Goal: Task Accomplishment & Management: Manage account settings

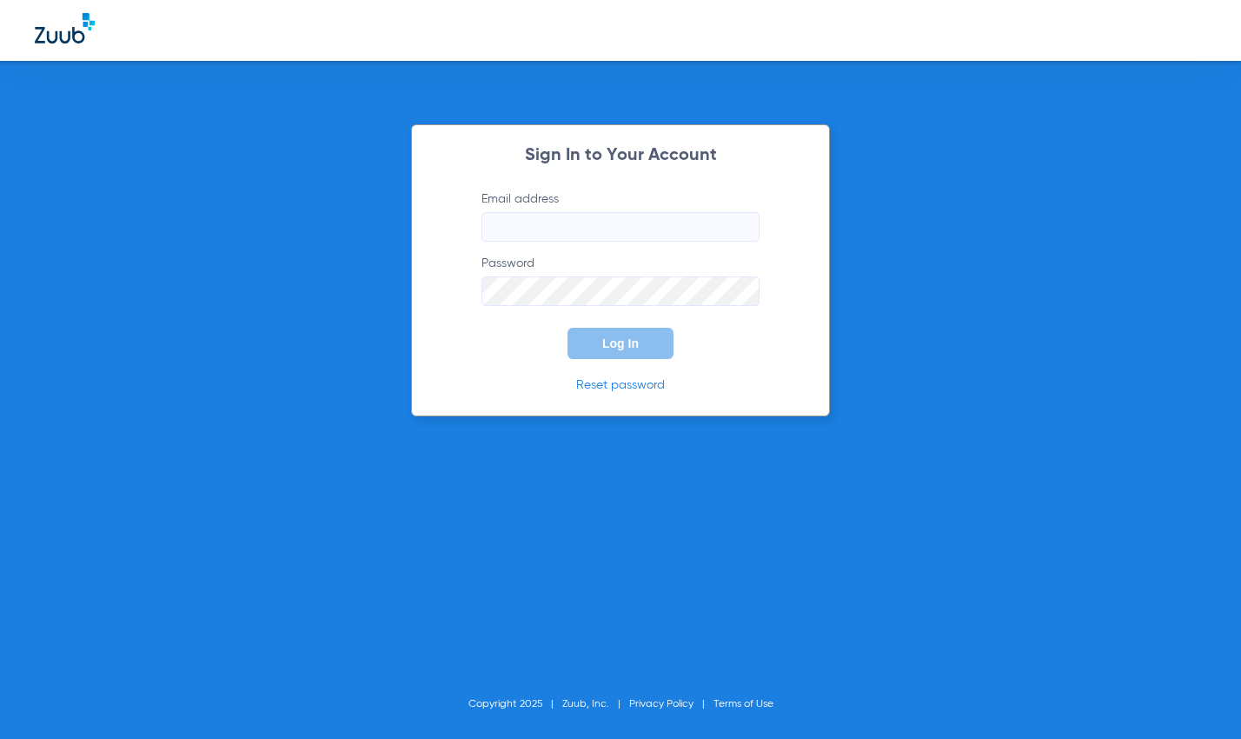
type input "[EMAIL_ADDRESS][DOMAIN_NAME]"
click at [609, 353] on button "Log In" at bounding box center [621, 343] width 106 height 31
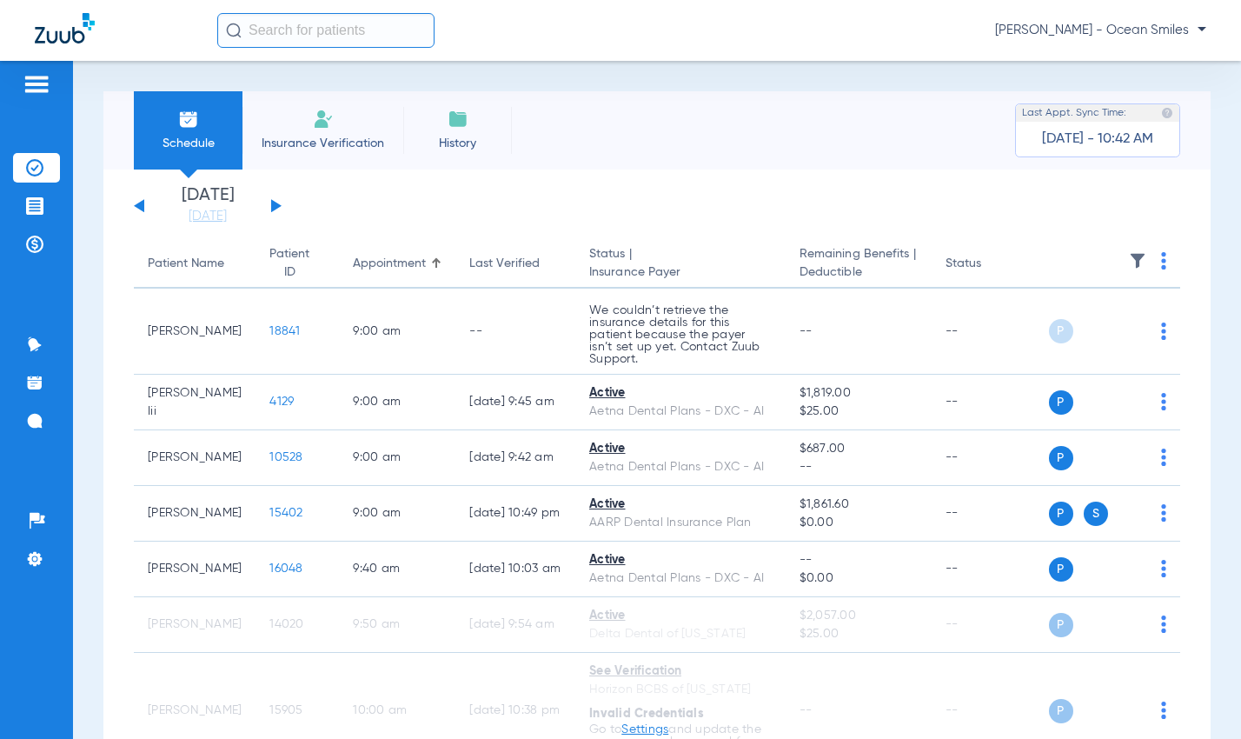
click at [273, 202] on button at bounding box center [276, 205] width 10 height 13
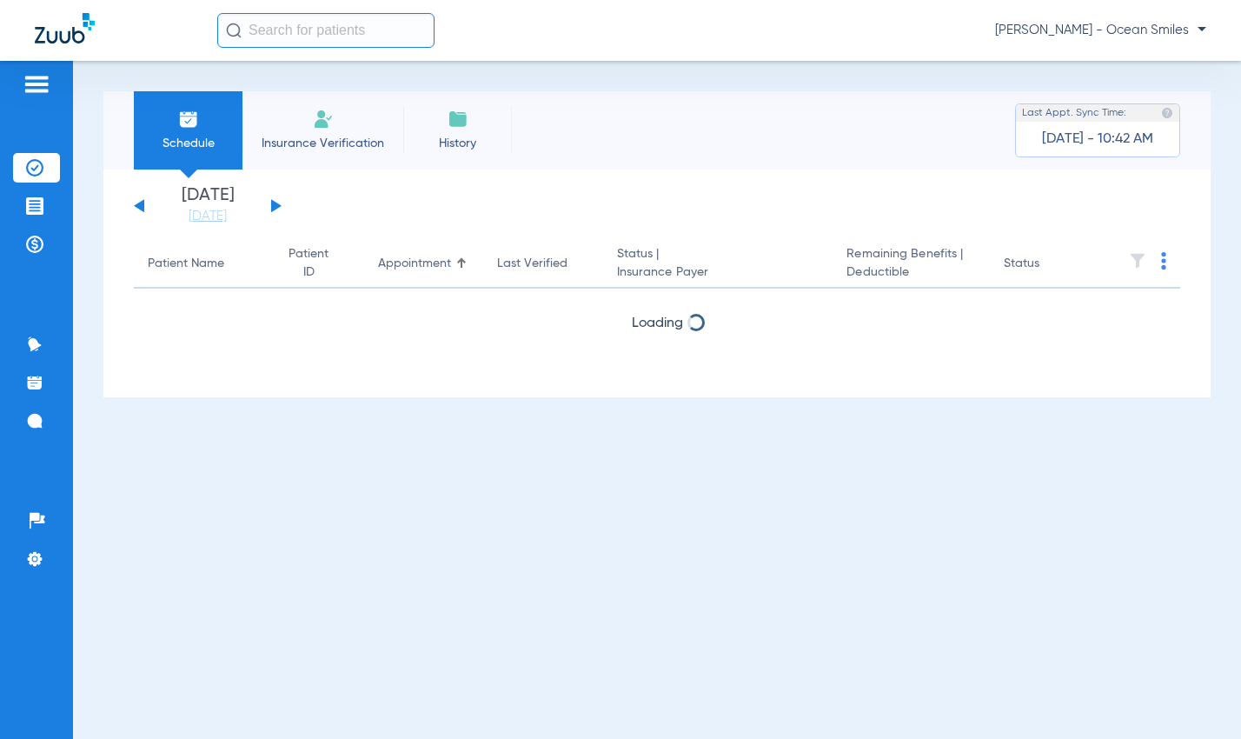
click at [273, 202] on button at bounding box center [276, 205] width 10 height 13
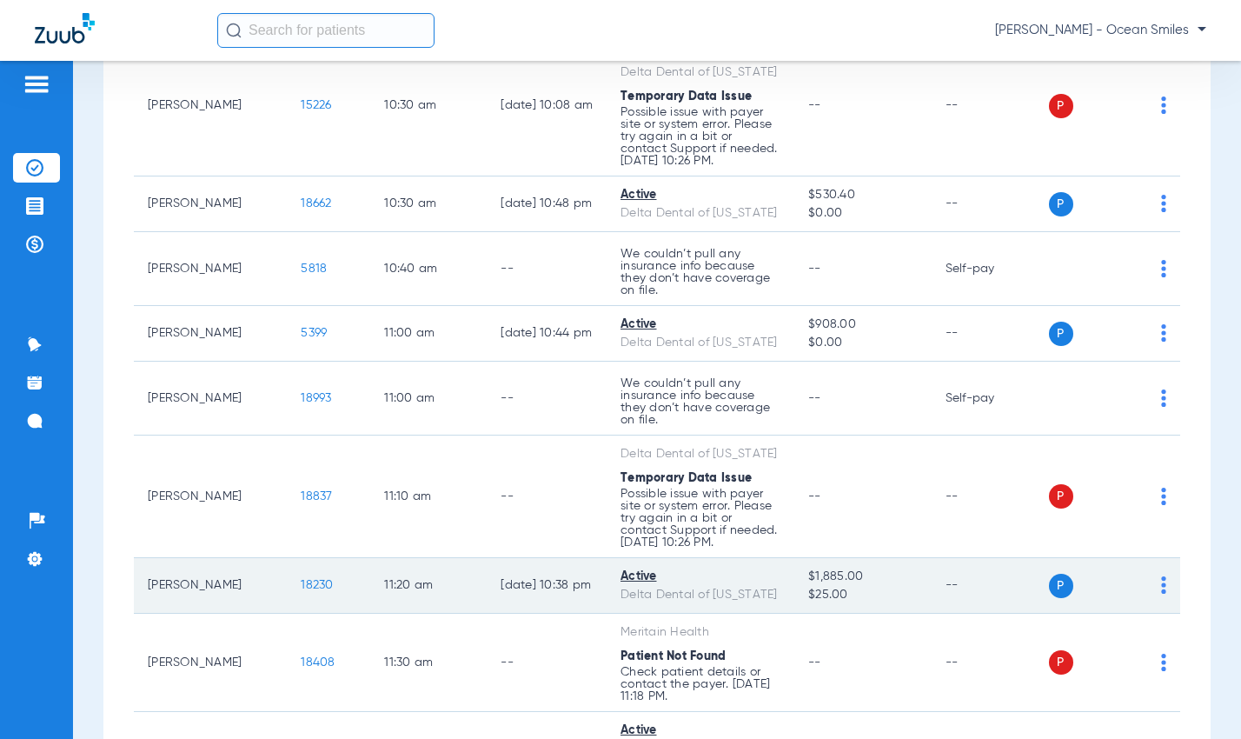
scroll to position [869, 0]
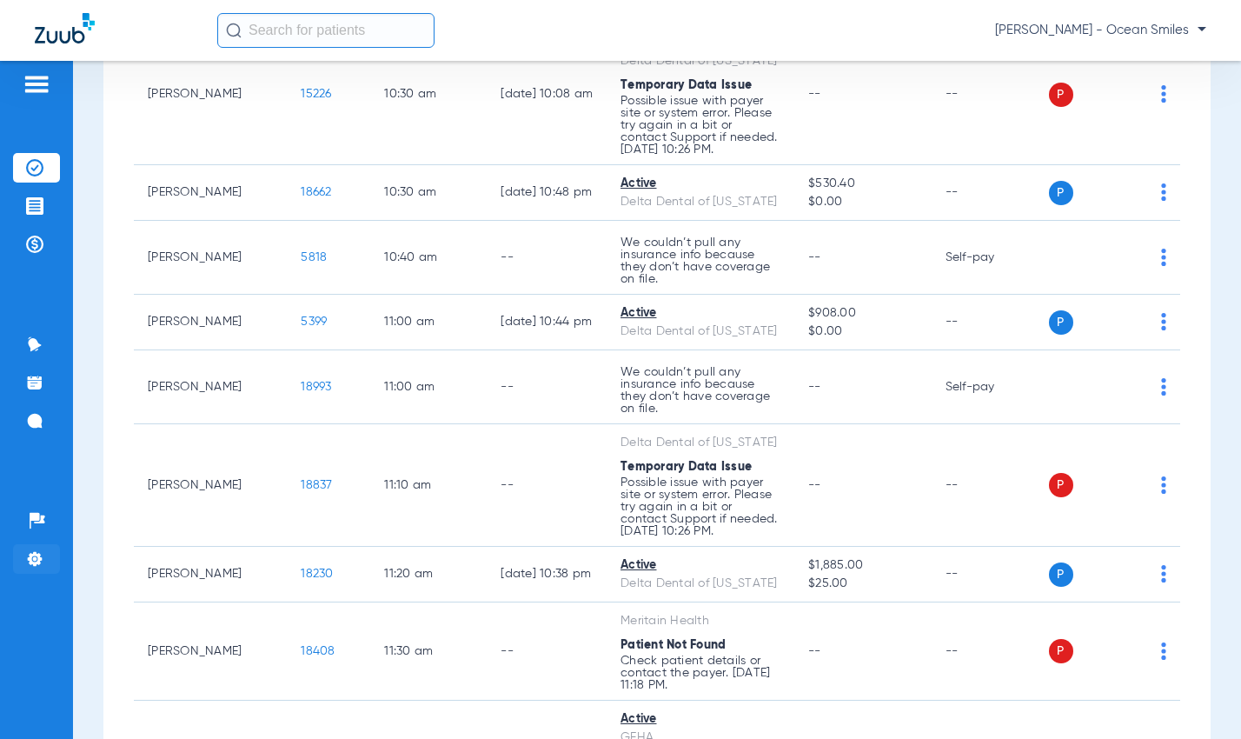
click at [41, 549] on li "Settings" at bounding box center [36, 559] width 47 height 30
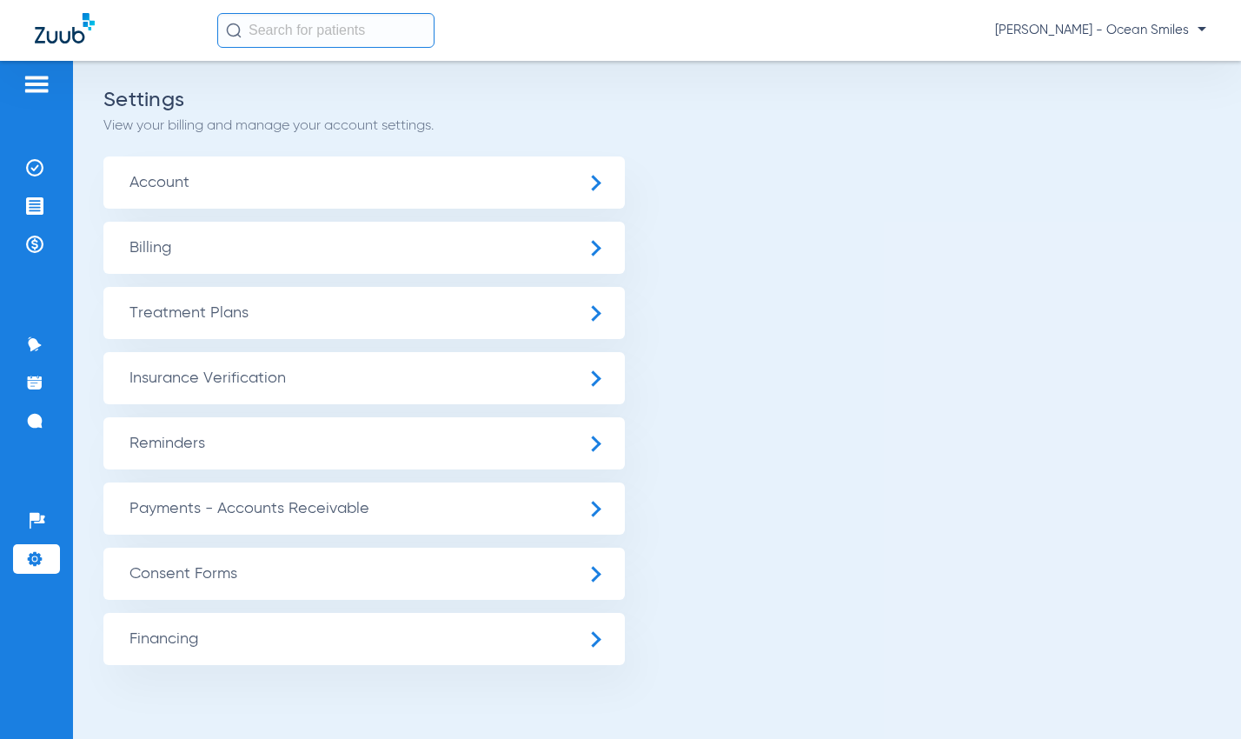
click at [302, 386] on span "Insurance Verification" at bounding box center [364, 378] width 522 height 52
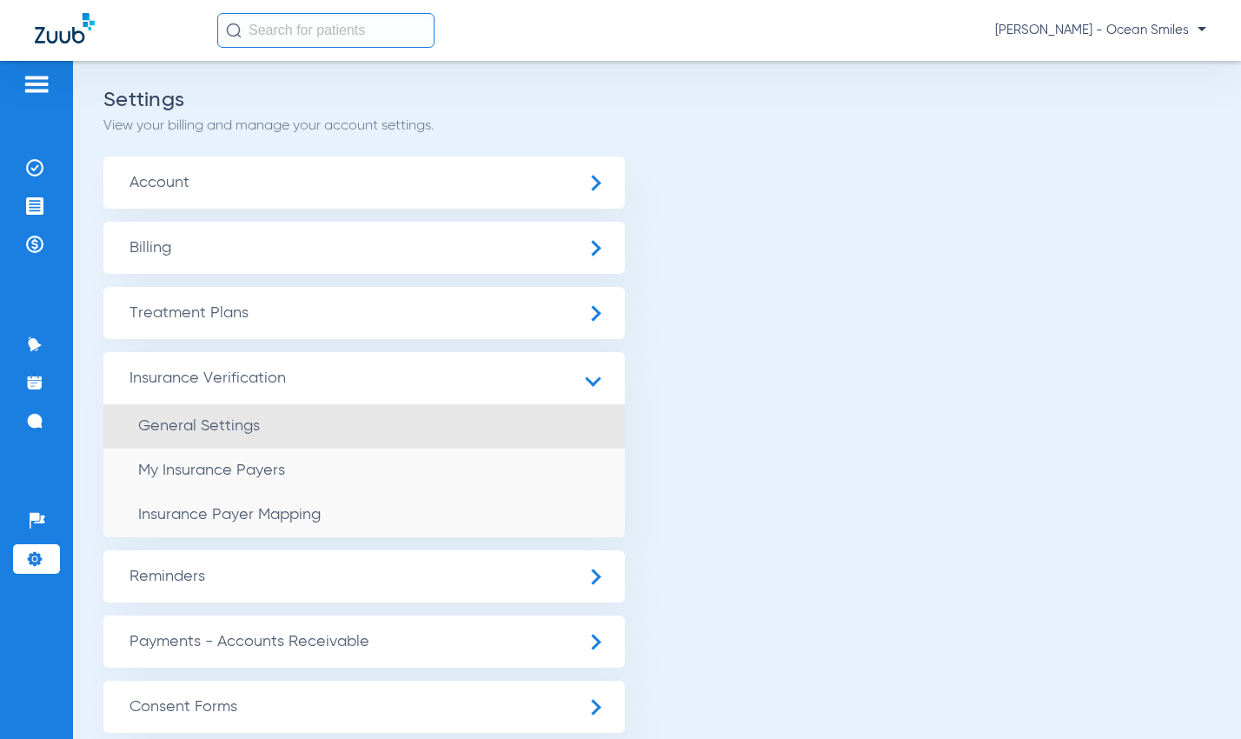
click at [236, 426] on span "General Settings" at bounding box center [199, 426] width 122 height 16
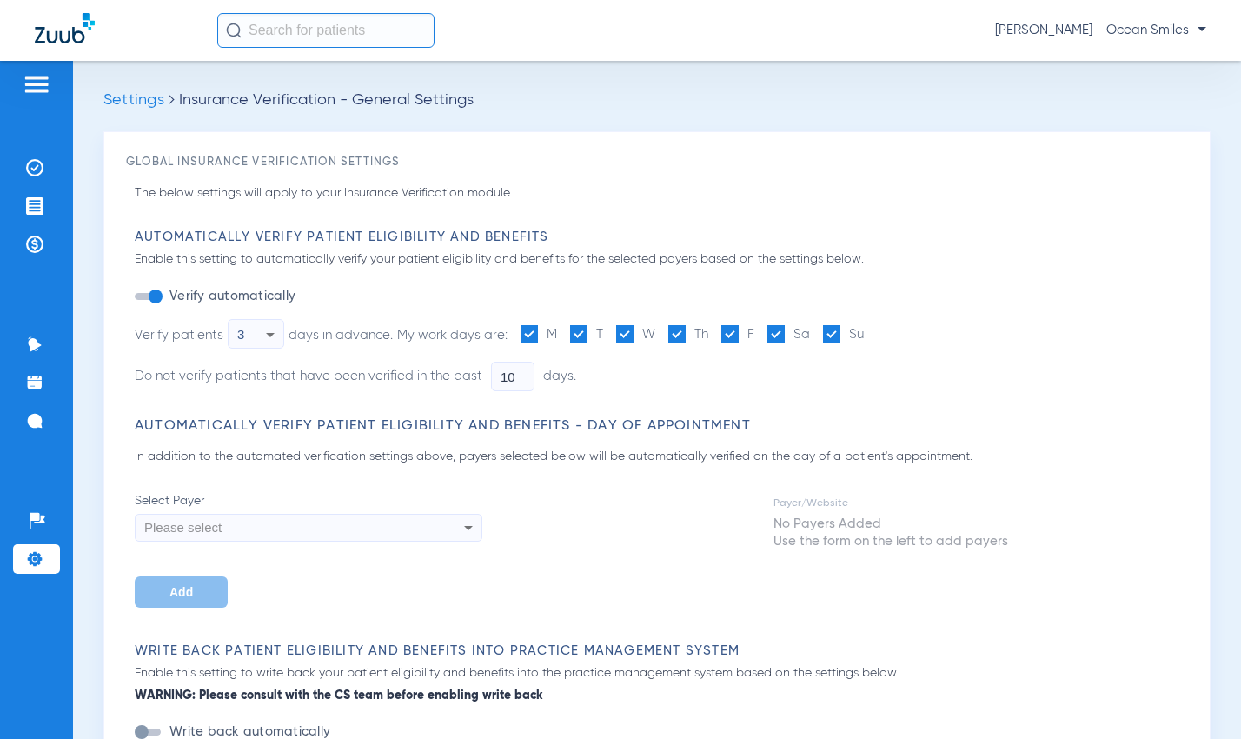
type input "7"
type input "19"
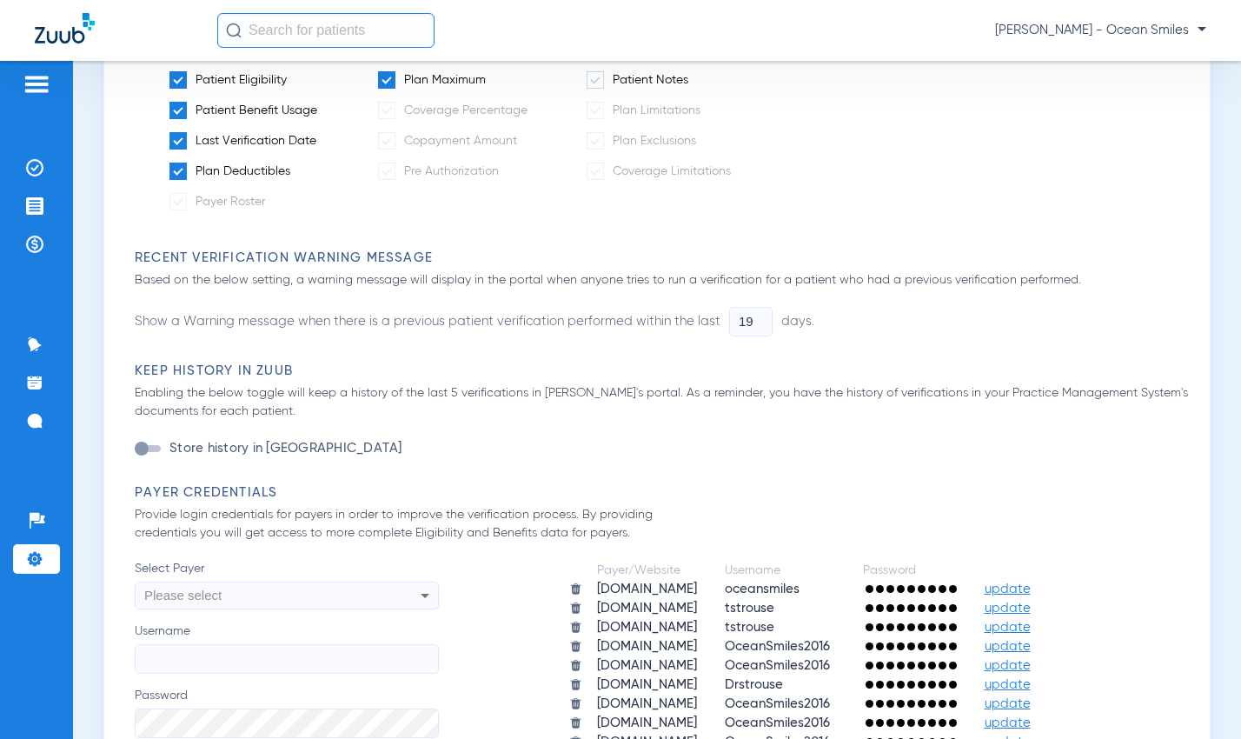
scroll to position [1043, 0]
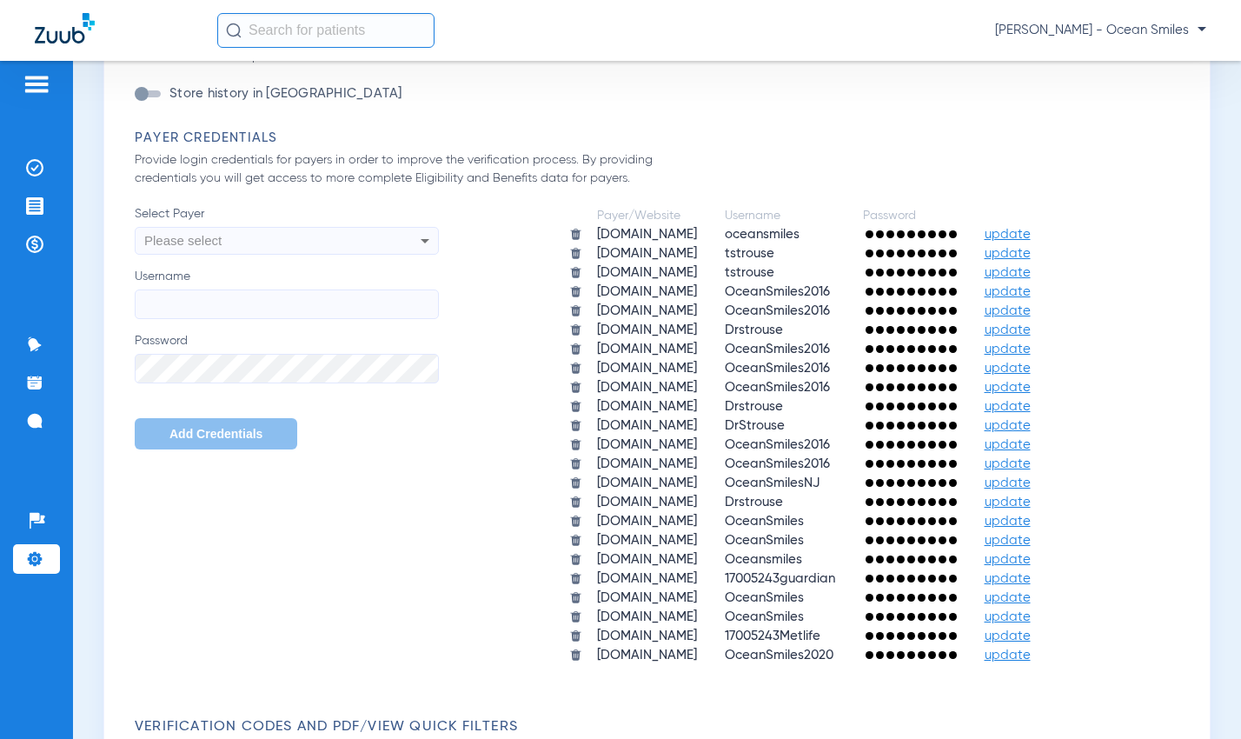
click at [1031, 273] on span "update" at bounding box center [1008, 272] width 46 height 13
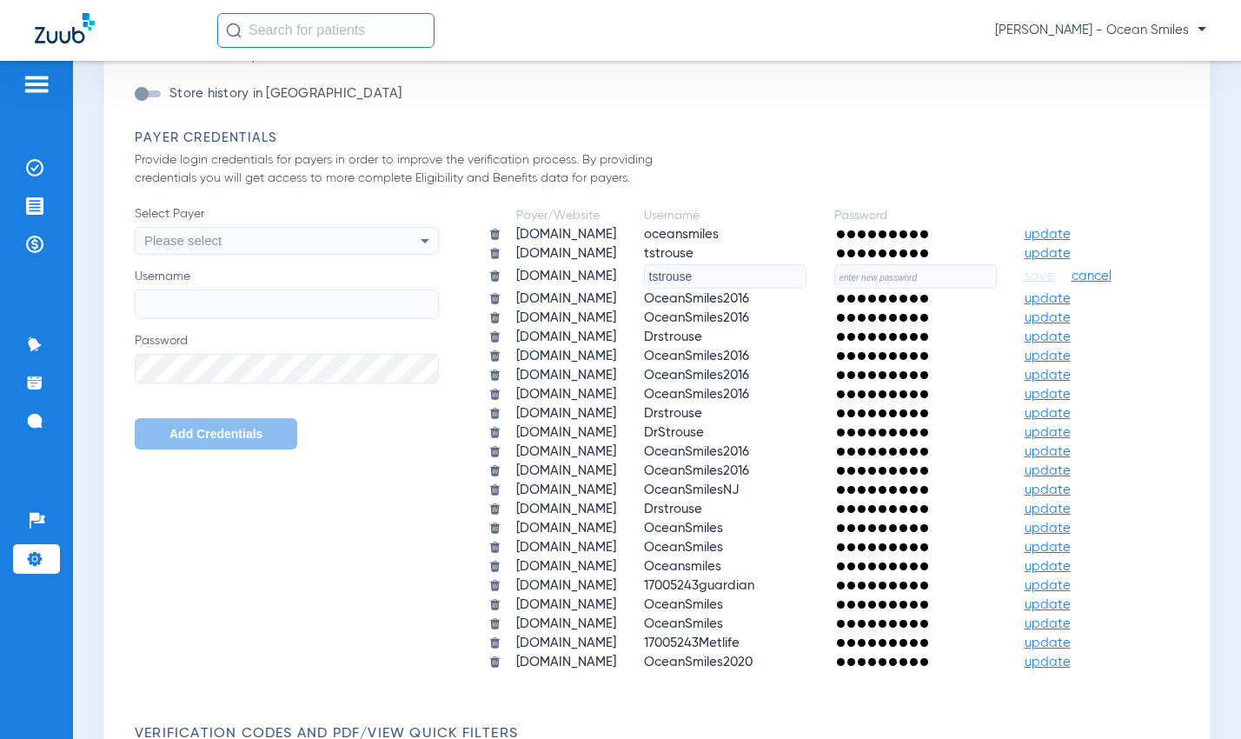
click at [835, 289] on input "text" at bounding box center [916, 276] width 163 height 24
type input "25Strouse!"
click at [1025, 284] on span "save" at bounding box center [1040, 277] width 30 height 16
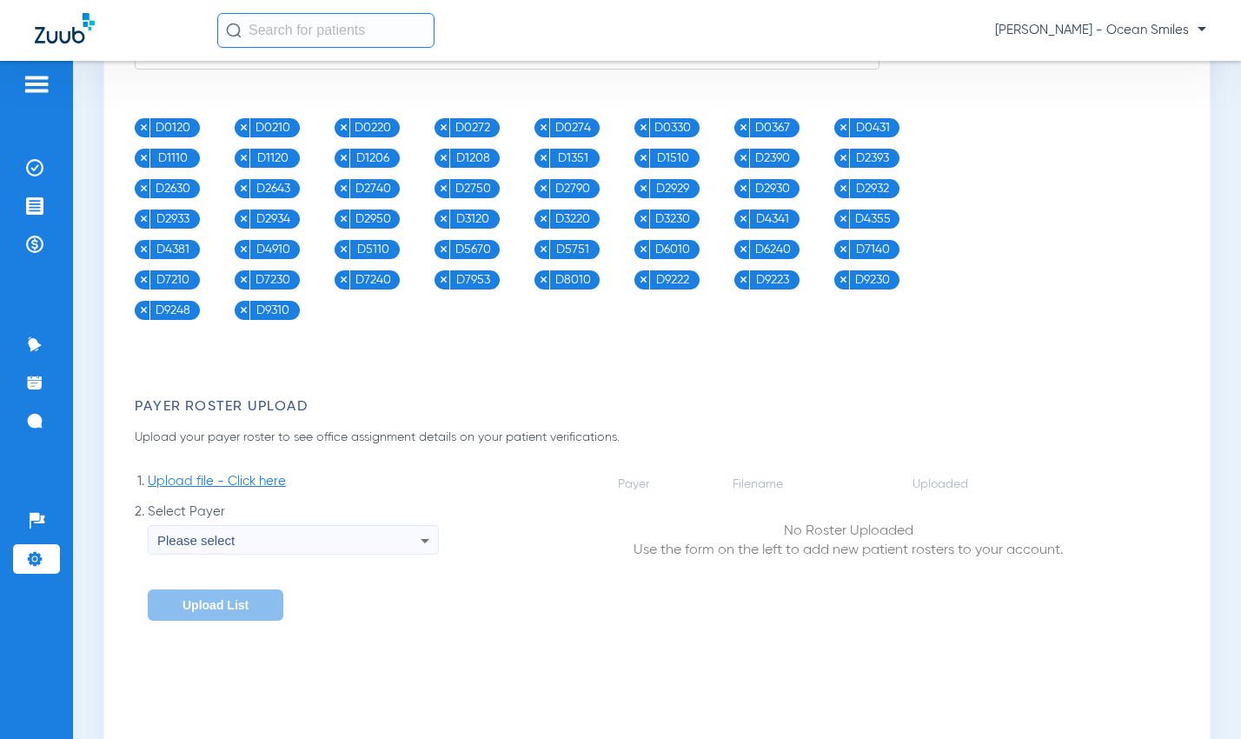
scroll to position [1913, 0]
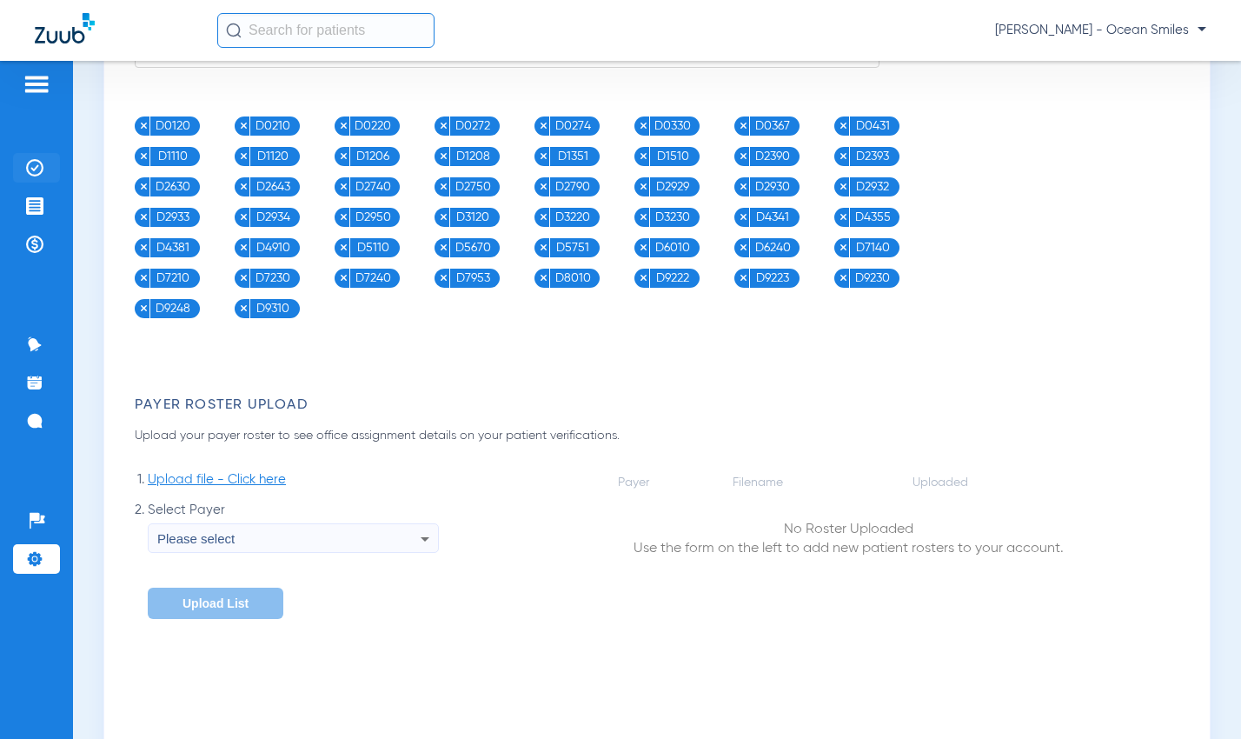
click at [27, 163] on img at bounding box center [34, 167] width 17 height 17
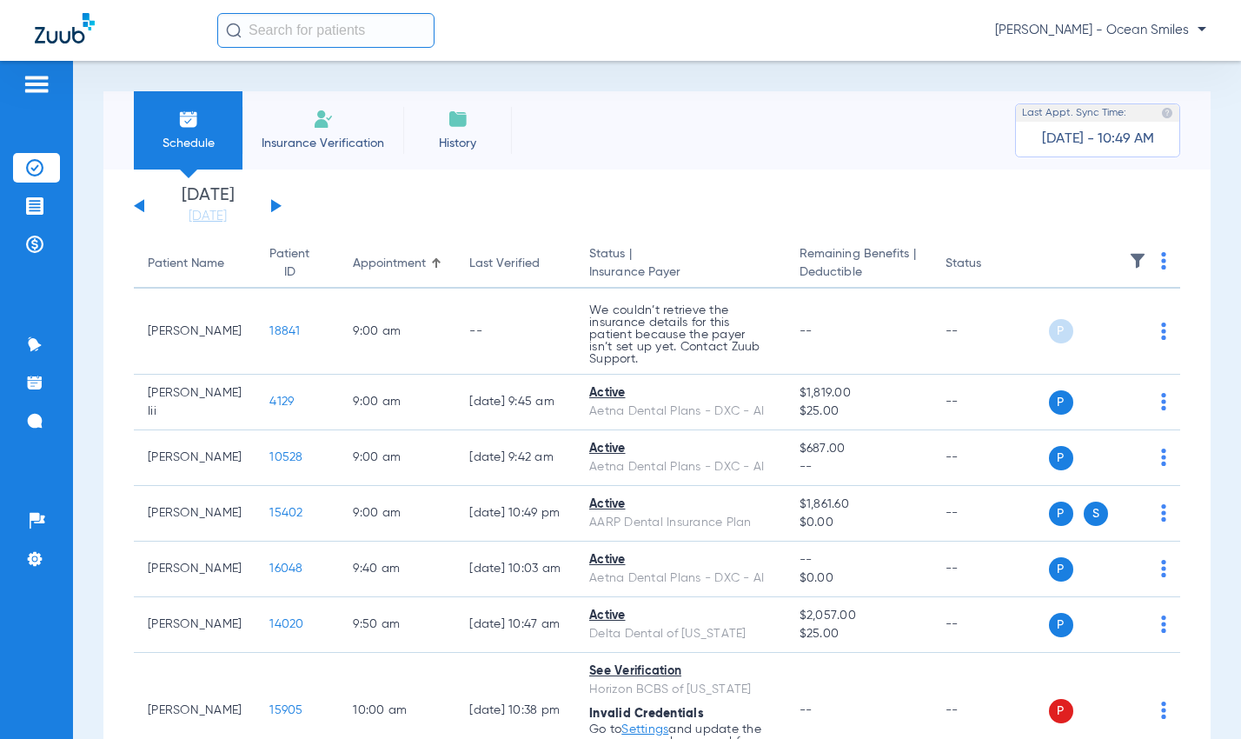
click at [274, 204] on button at bounding box center [276, 205] width 10 height 13
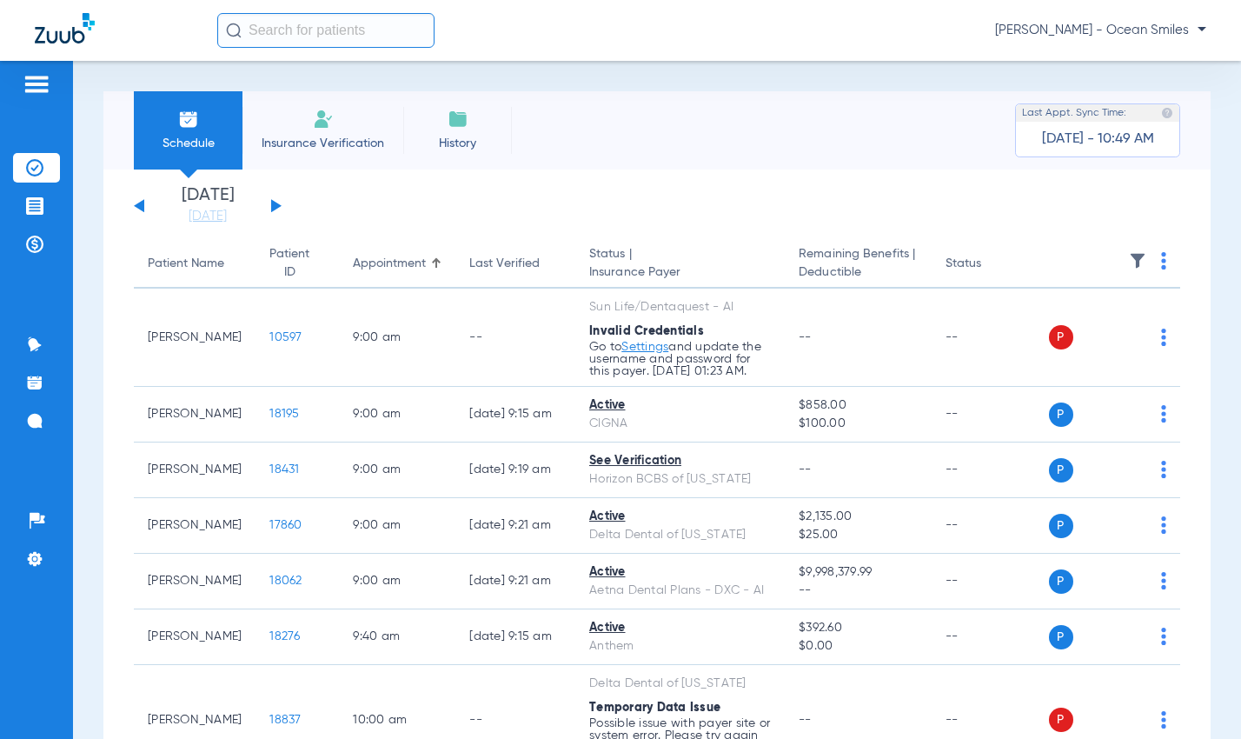
click at [274, 204] on button at bounding box center [276, 205] width 10 height 13
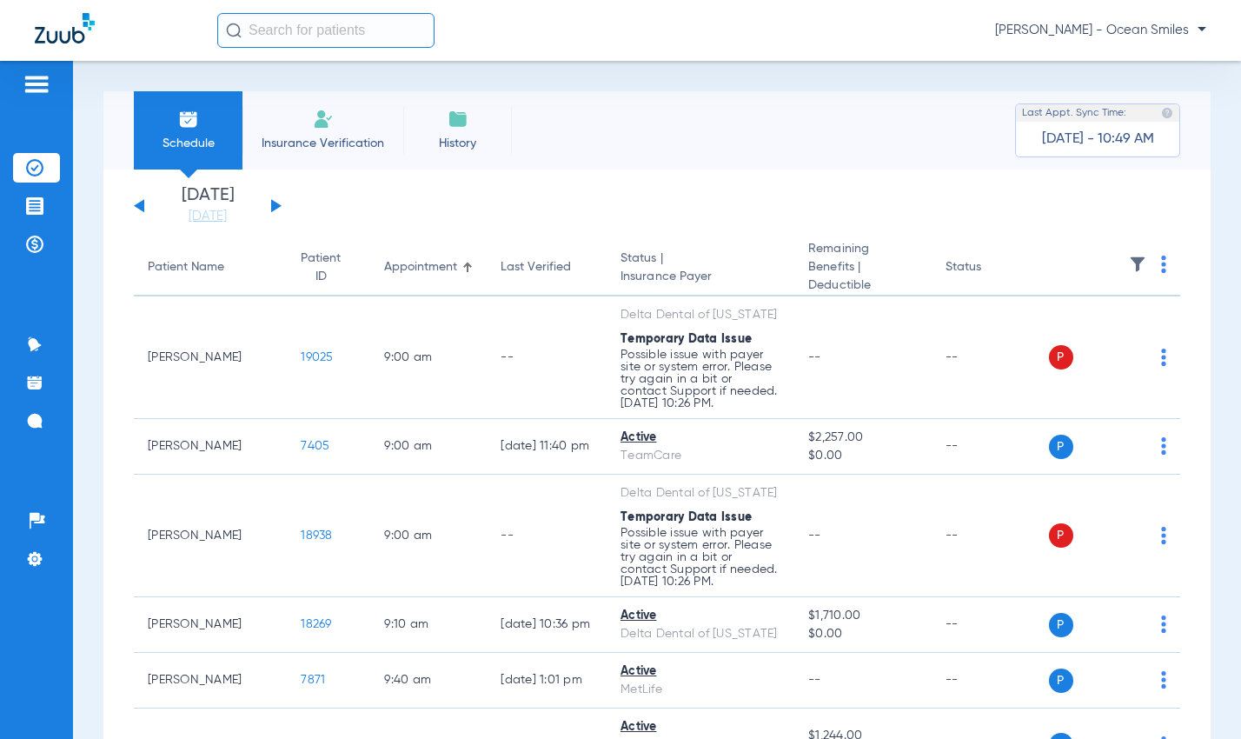
click at [309, 144] on span "Insurance Verification" at bounding box center [323, 143] width 135 height 17
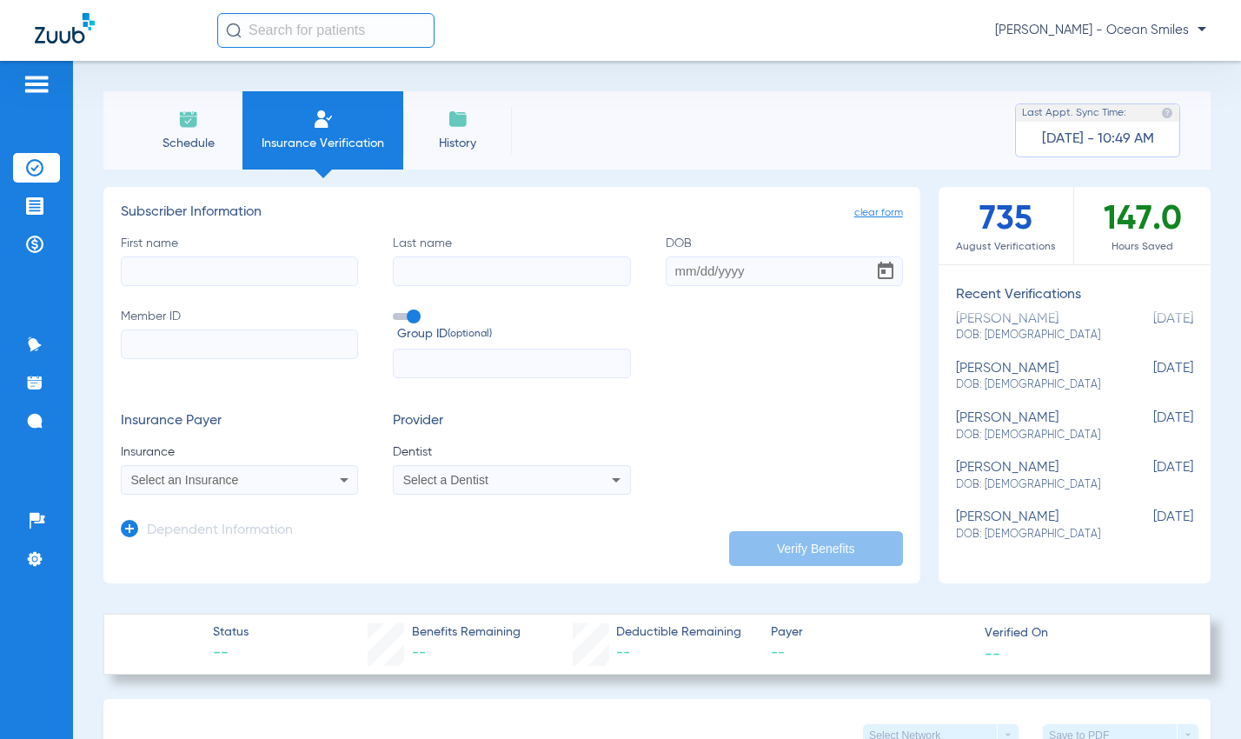
scroll to position [520, 0]
click at [170, 146] on span "Schedule" at bounding box center [188, 143] width 83 height 17
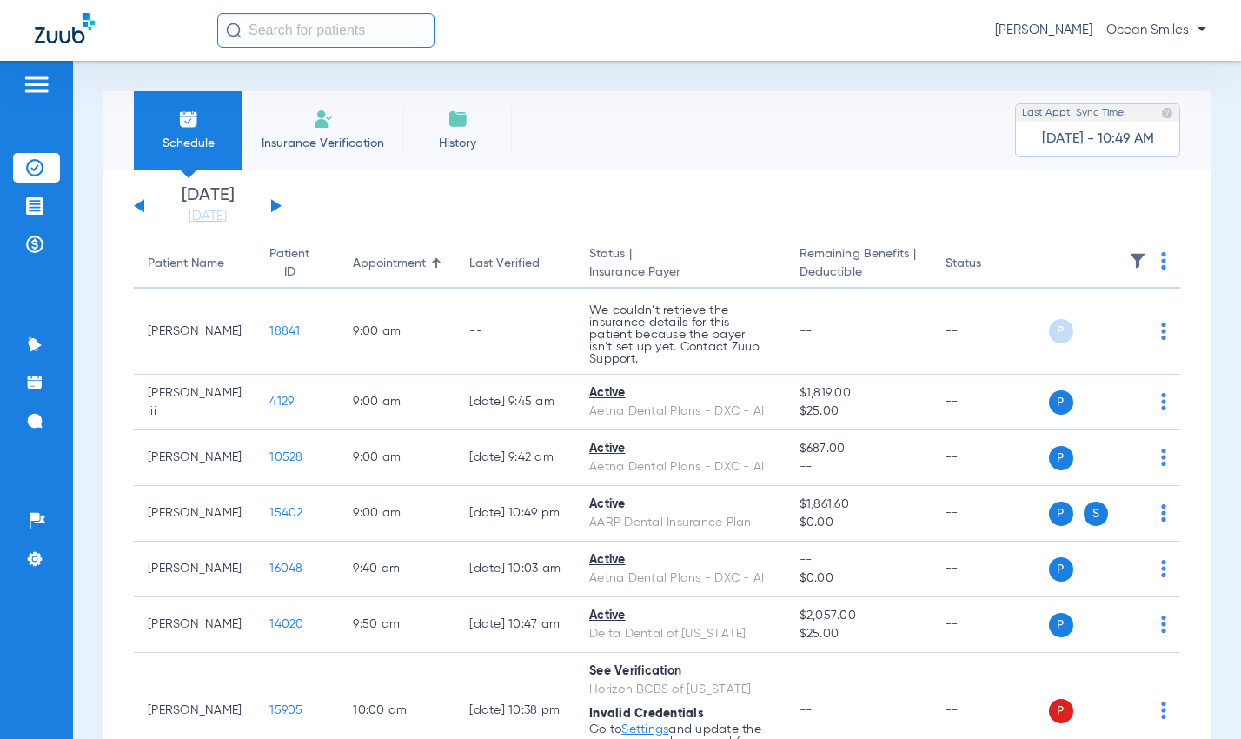
click at [278, 203] on div "[DATE] [DATE] [DATE] [DATE] [DATE] [DATE] [DATE] [DATE] [DATE] [DATE] [DATE] [D…" at bounding box center [208, 206] width 148 height 38
click at [270, 205] on div "[DATE] [DATE] [DATE] [DATE] [DATE] [DATE] [DATE] [DATE] [DATE] [DATE] [DATE] [D…" at bounding box center [208, 206] width 148 height 38
click at [275, 204] on button at bounding box center [276, 205] width 10 height 13
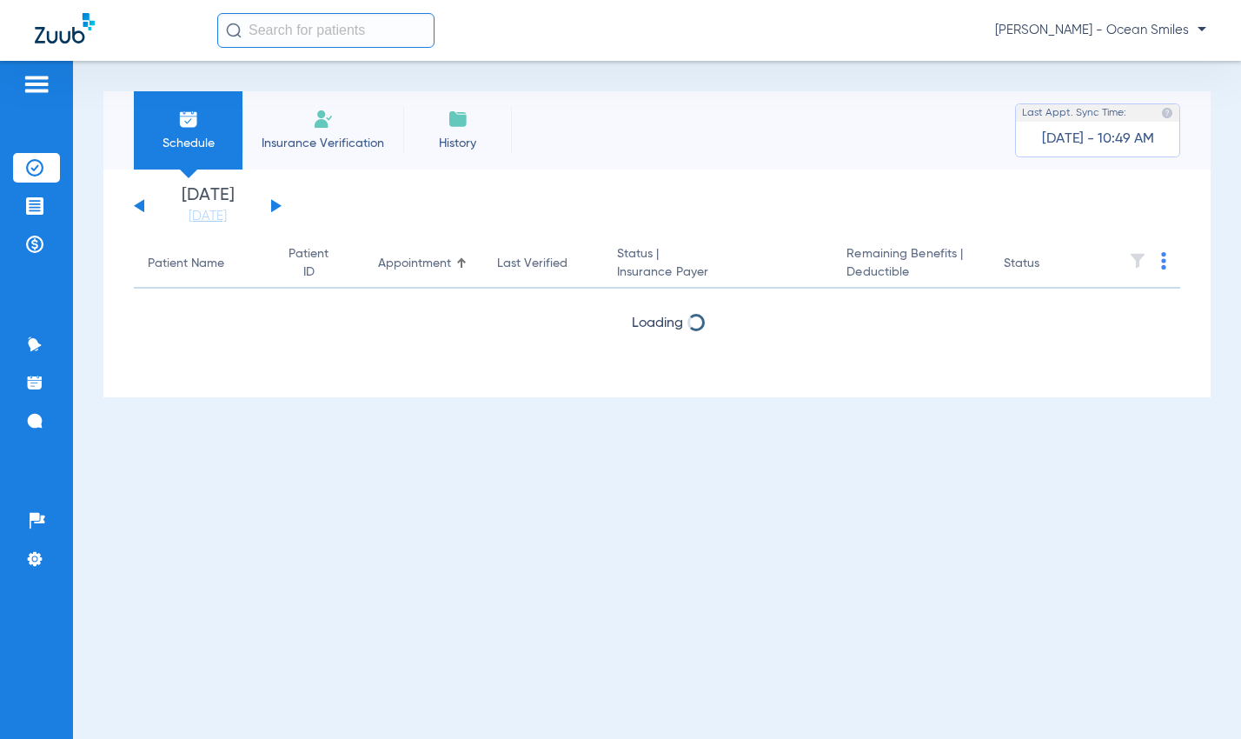
click at [275, 204] on button at bounding box center [276, 205] width 10 height 13
